Goal: Task Accomplishment & Management: Use online tool/utility

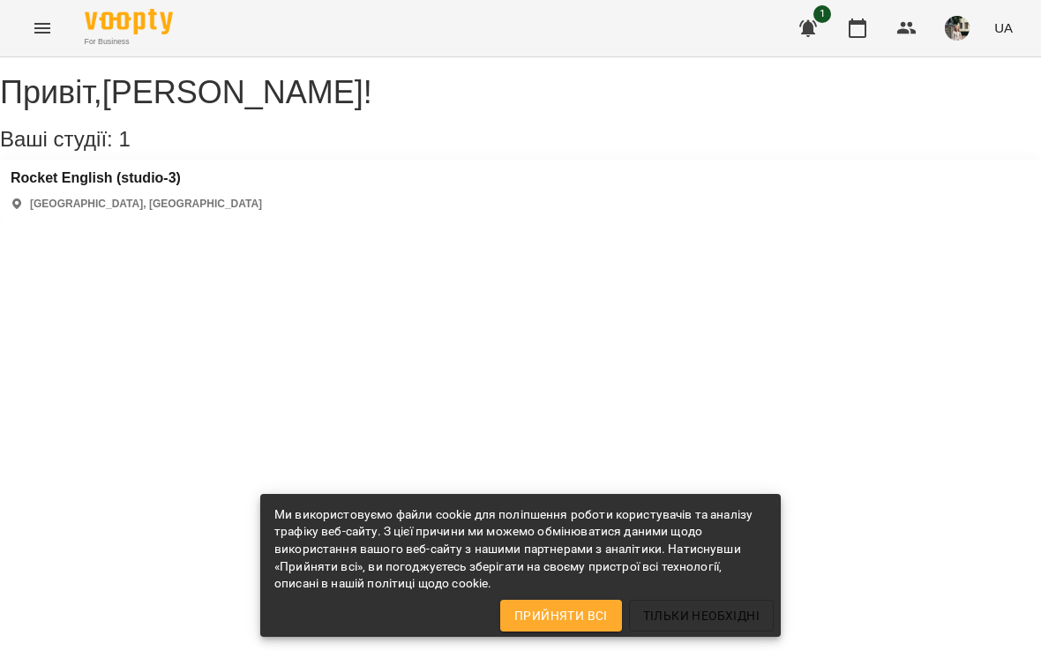
click at [858, 25] on icon "button" at bounding box center [858, 28] width 18 height 19
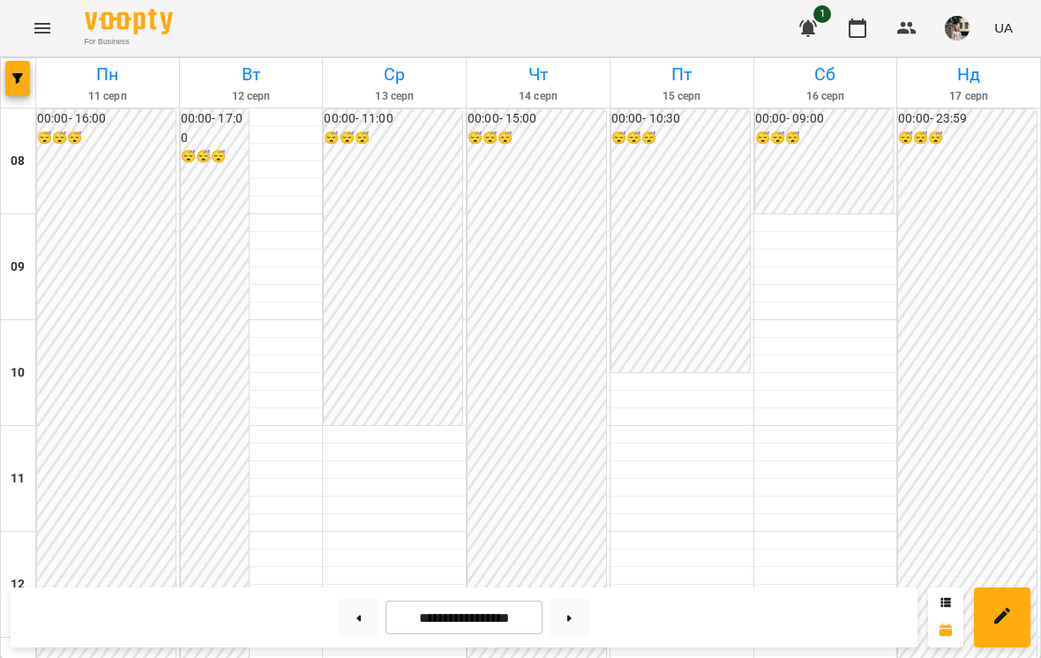
scroll to position [573, 0]
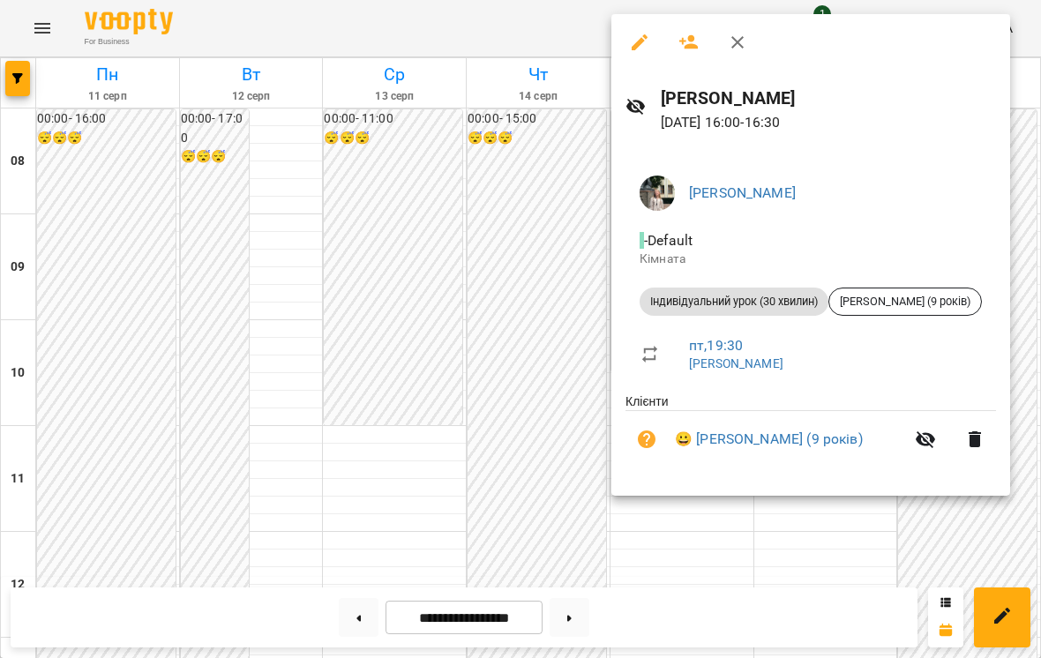
click at [499, 434] on div at bounding box center [520, 329] width 1041 height 658
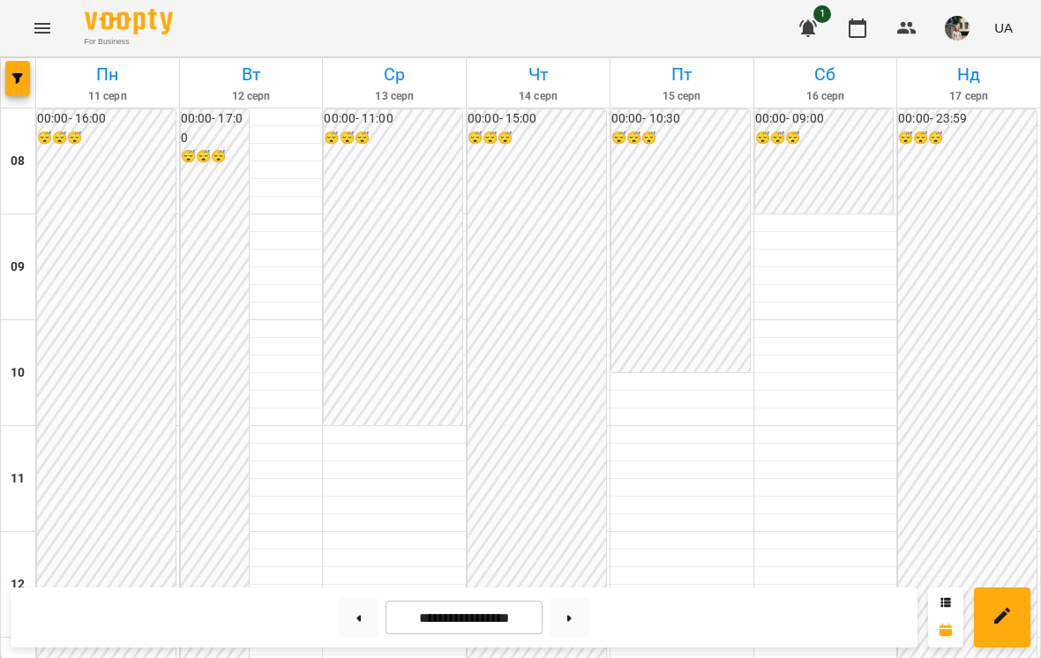
scroll to position [754, 0]
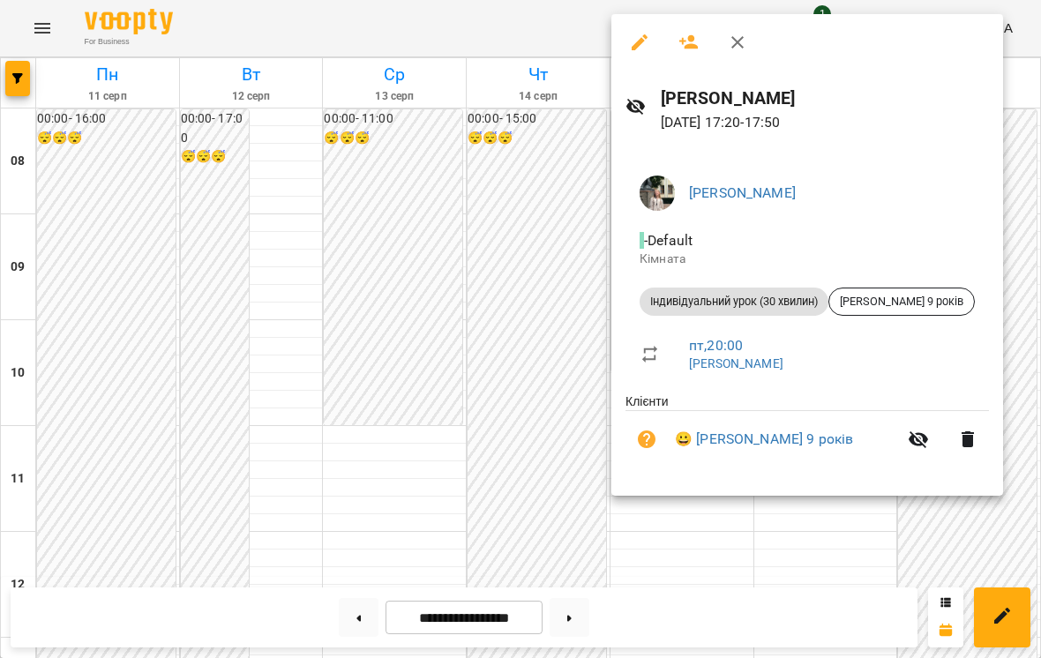
click at [450, 288] on div at bounding box center [520, 329] width 1041 height 658
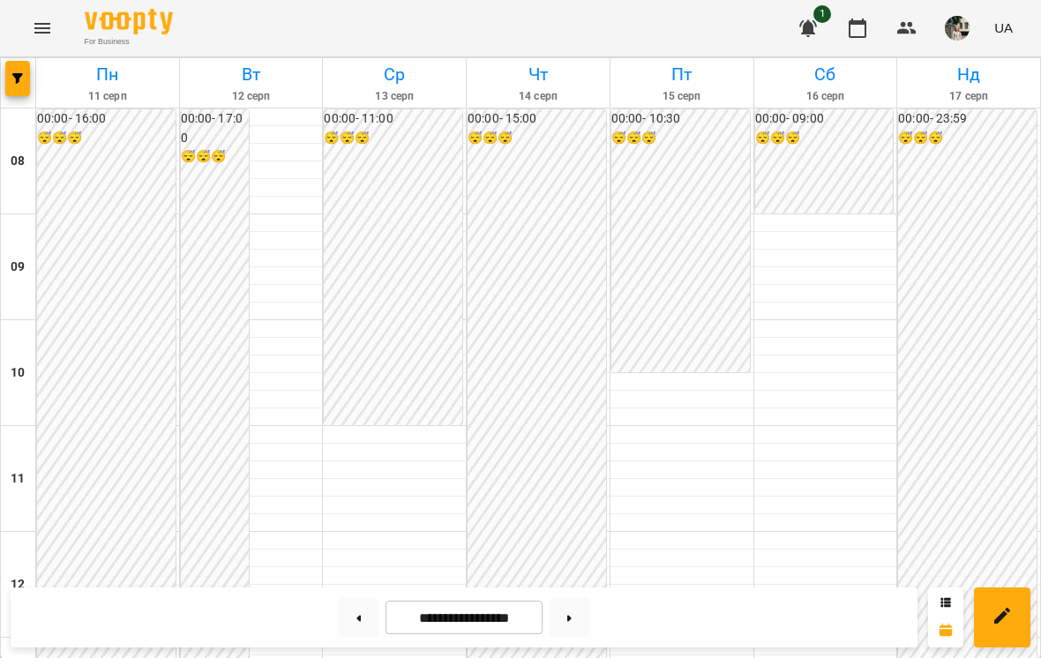
scroll to position [690, 0]
